Goal: Task Accomplishment & Management: Use online tool/utility

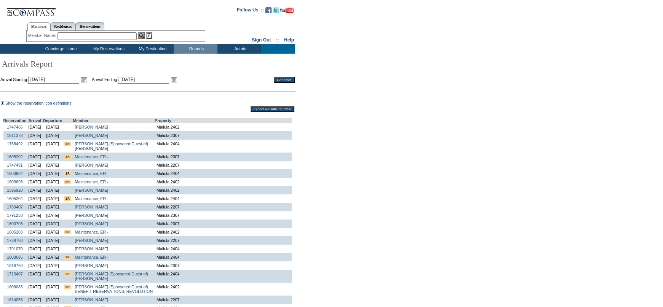
scroll to position [38, 0]
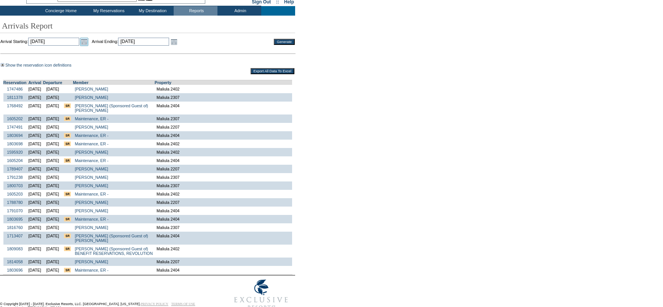
click at [88, 41] on link "Open the calendar popup." at bounding box center [84, 42] width 8 height 8
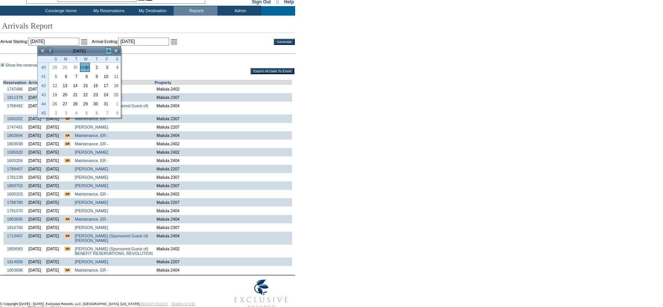
click at [105, 50] on link ">" at bounding box center [109, 51] width 8 height 8
click at [113, 67] on link "1" at bounding box center [116, 67] width 10 height 8
type input "[DATE]"
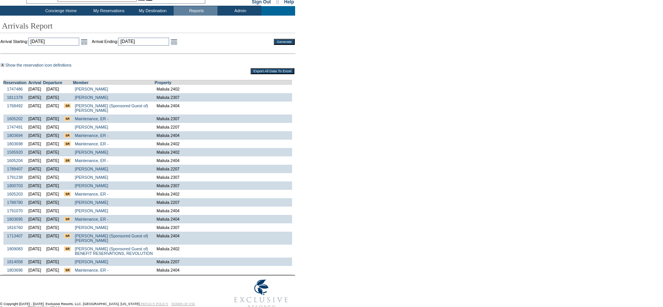
click at [195, 47] on td at bounding box center [147, 48] width 294 height 5
click at [178, 43] on link "Open the calendar popup." at bounding box center [174, 42] width 8 height 8
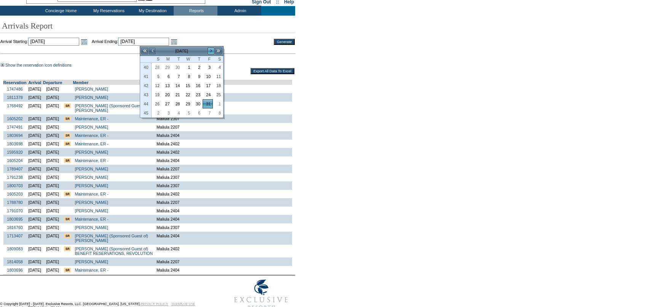
click at [212, 54] on link ">" at bounding box center [211, 51] width 8 height 8
click at [156, 114] on link "30" at bounding box center [157, 113] width 10 height 8
type input "[DATE]"
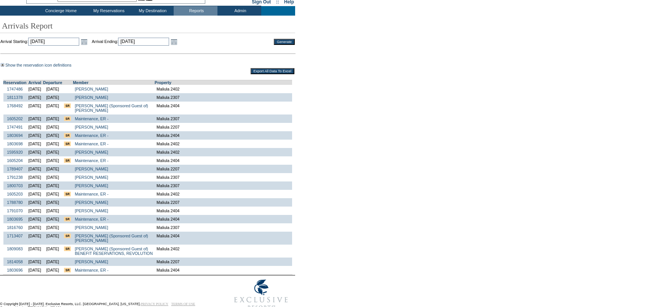
click at [275, 41] on input "Generate" at bounding box center [284, 42] width 21 height 6
